Goal: Find specific page/section: Find specific page/section

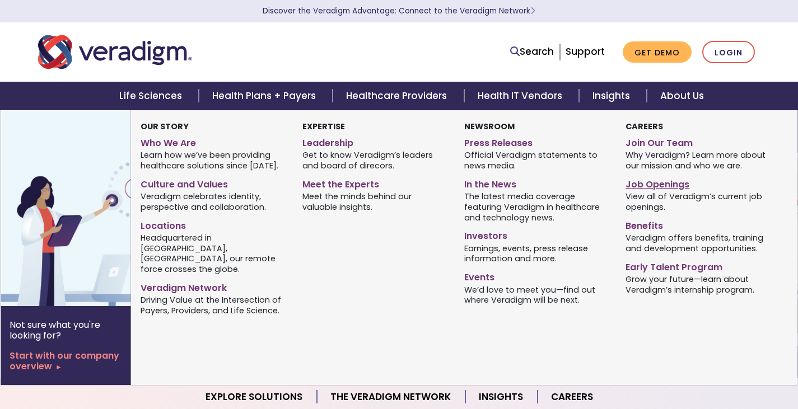
click at [660, 181] on link "Job Openings" at bounding box center [698, 183] width 145 height 16
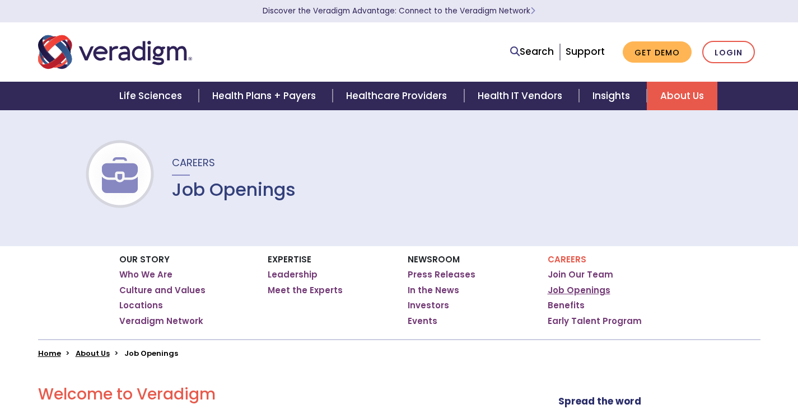
click at [585, 291] on link "Job Openings" at bounding box center [579, 290] width 63 height 11
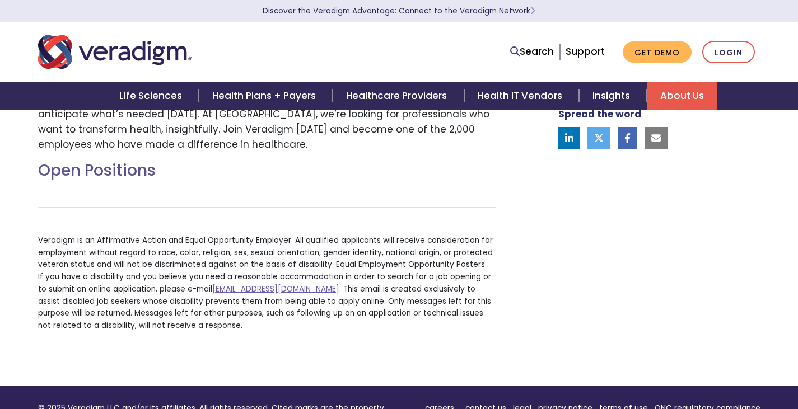
scroll to position [336, 0]
